Goal: Information Seeking & Learning: Check status

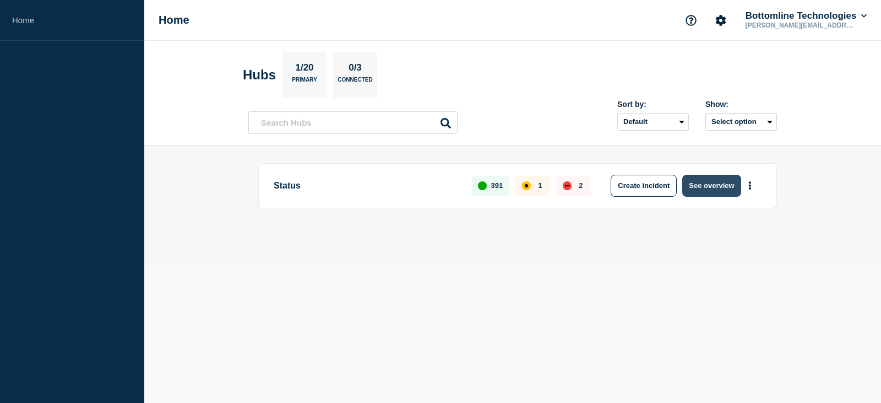
click at [713, 188] on button "See overview" at bounding box center [711, 186] width 58 height 22
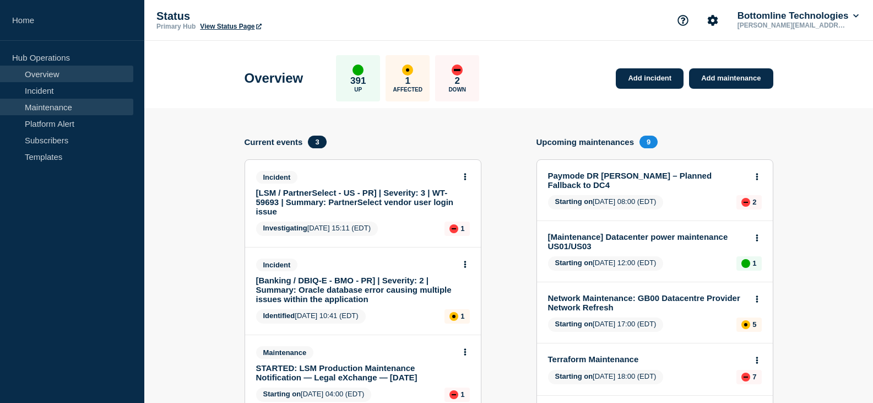
click at [58, 102] on link "Maintenance" at bounding box center [66, 107] width 133 height 17
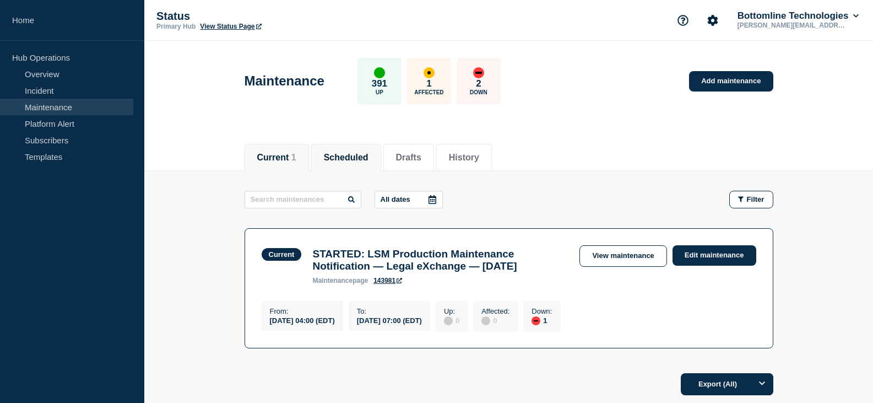
click at [356, 158] on button "Scheduled" at bounding box center [346, 158] width 45 height 10
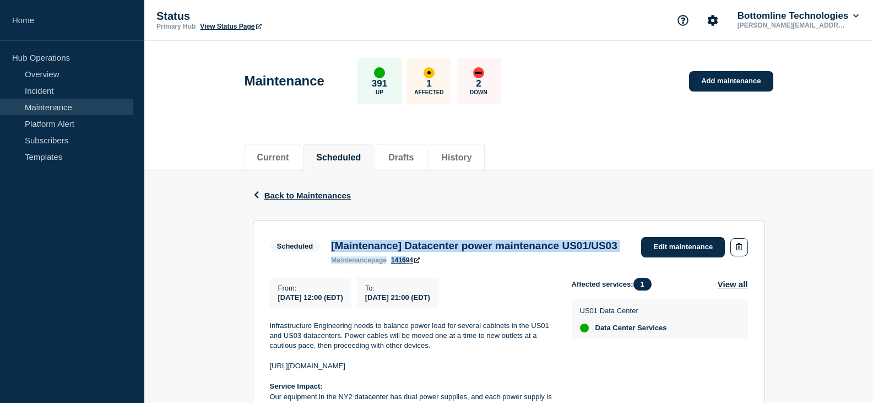
drag, startPoint x: 329, startPoint y: 244, endPoint x: 407, endPoint y: 269, distance: 81.7
click at [407, 264] on div "[Maintenance] Datacenter power maintenance US01/US03 maintenance page 141694" at bounding box center [474, 252] width 297 height 24
click at [398, 252] on h3 "[Maintenance] Datacenter power maintenance US01/US03" at bounding box center [474, 246] width 286 height 12
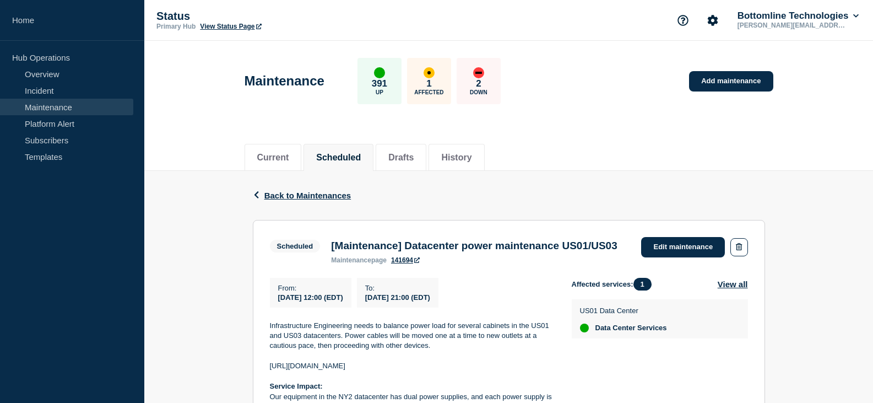
click at [368, 247] on h3 "[Maintenance] Datacenter power maintenance US01/US03" at bounding box center [474, 246] width 286 height 12
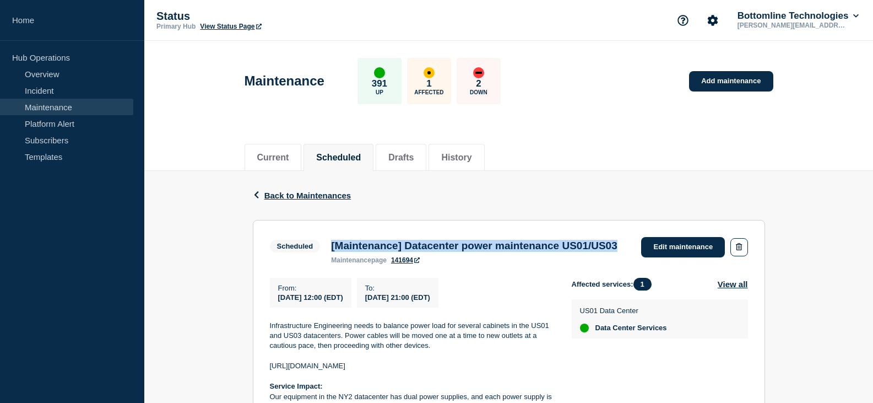
click at [368, 247] on h3 "[Maintenance] Datacenter power maintenance US01/US03" at bounding box center [474, 246] width 286 height 12
copy h3 "[Maintenance] Datacenter power maintenance US01/US03"
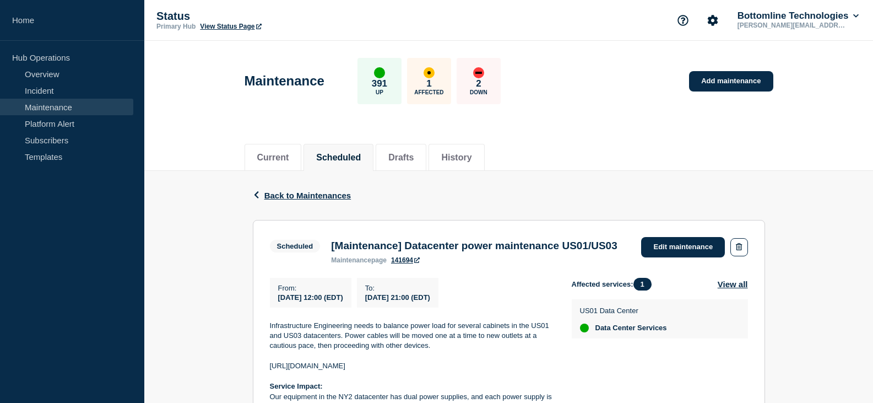
click at [297, 281] on section "Scheduled [Maintenance] Datacenter power maintenance US01/US03 maintenance page…" at bounding box center [509, 411] width 512 height 382
click at [398, 248] on h3 "[Maintenance] Datacenter power maintenance US01/US03" at bounding box center [474, 246] width 286 height 12
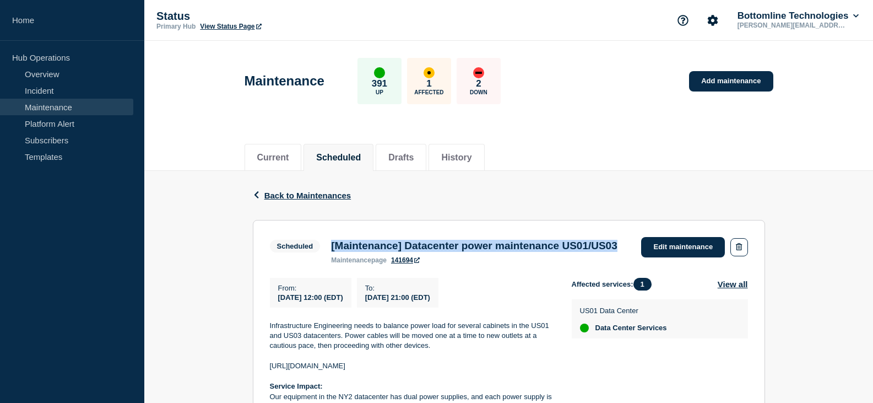
click at [398, 248] on h3 "[Maintenance] Datacenter power maintenance US01/US03" at bounding box center [474, 246] width 286 height 12
copy h3 "[Maintenance] Datacenter power maintenance US01/US03"
drag, startPoint x: 275, startPoint y: 316, endPoint x: 369, endPoint y: 315, distance: 93.6
click at [351, 307] on div "From : 2025-09-27 12:00 (EDT)" at bounding box center [311, 293] width 82 height 30
copy span "2025-09-27 12:00 (EDT)"
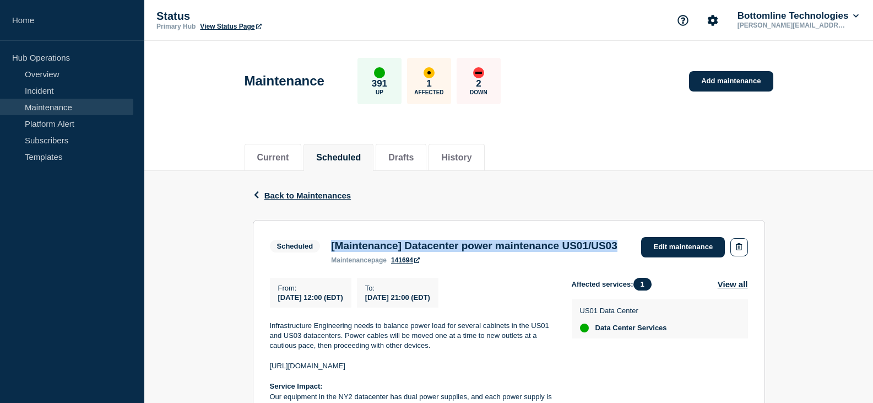
drag, startPoint x: 393, startPoint y: 316, endPoint x: 483, endPoint y: 314, distance: 89.3
click at [438, 307] on div "To : 2025-09-27 21:00 (EDT)" at bounding box center [398, 293] width 82 height 30
copy span "2025-09-27 21:00 (EDT)"
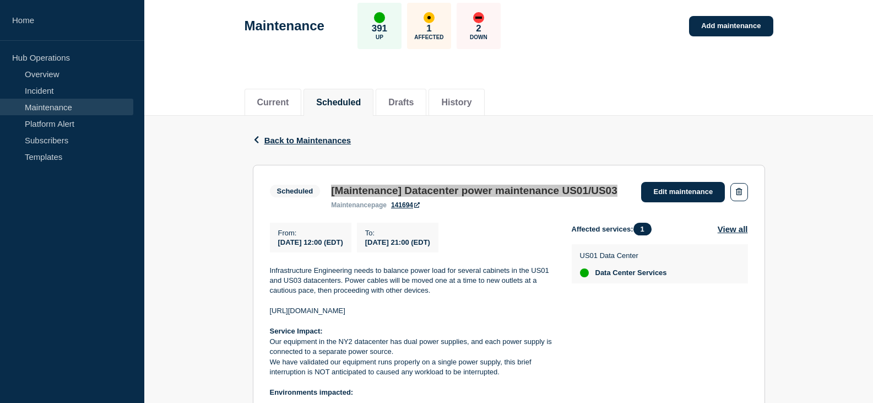
scroll to position [110, 0]
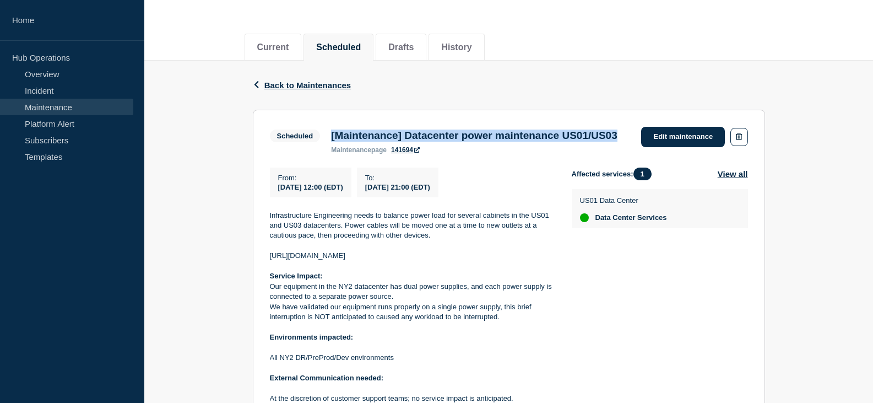
drag, startPoint x: 339, startPoint y: 130, endPoint x: 409, endPoint y: 153, distance: 74.0
click at [409, 142] on h3 "[Maintenance] Datacenter power maintenance US01/US03" at bounding box center [474, 135] width 286 height 12
copy h3 "[Maintenance] Datacenter power maintenance US01/US03"
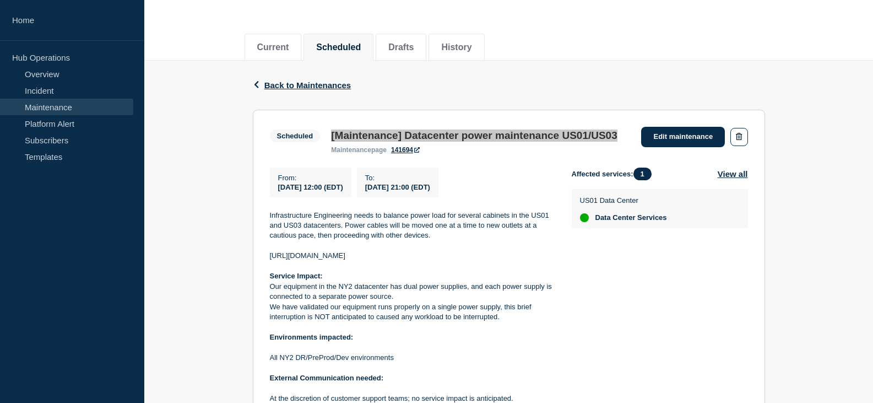
scroll to position [165, 0]
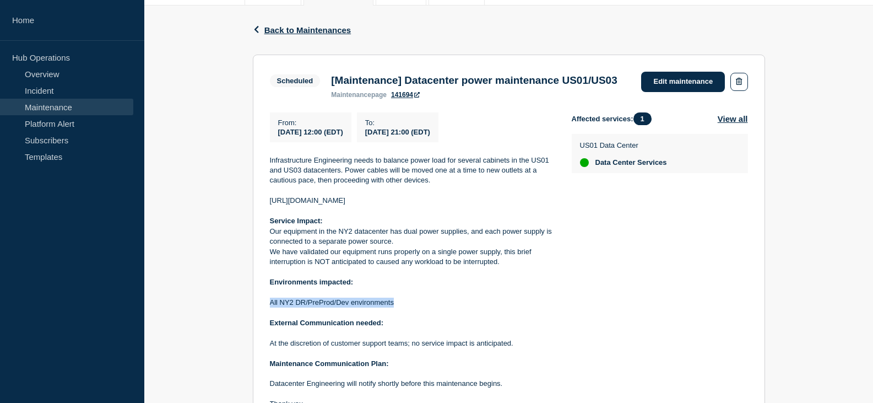
drag, startPoint x: 269, startPoint y: 321, endPoint x: 398, endPoint y: 322, distance: 128.9
click at [398, 307] on p "All NY2 DR/PreProd/Dev environments" at bounding box center [412, 302] width 284 height 10
copy p "All NY2 DR/PreProd/Dev environments"
